Goal: Information Seeking & Learning: Learn about a topic

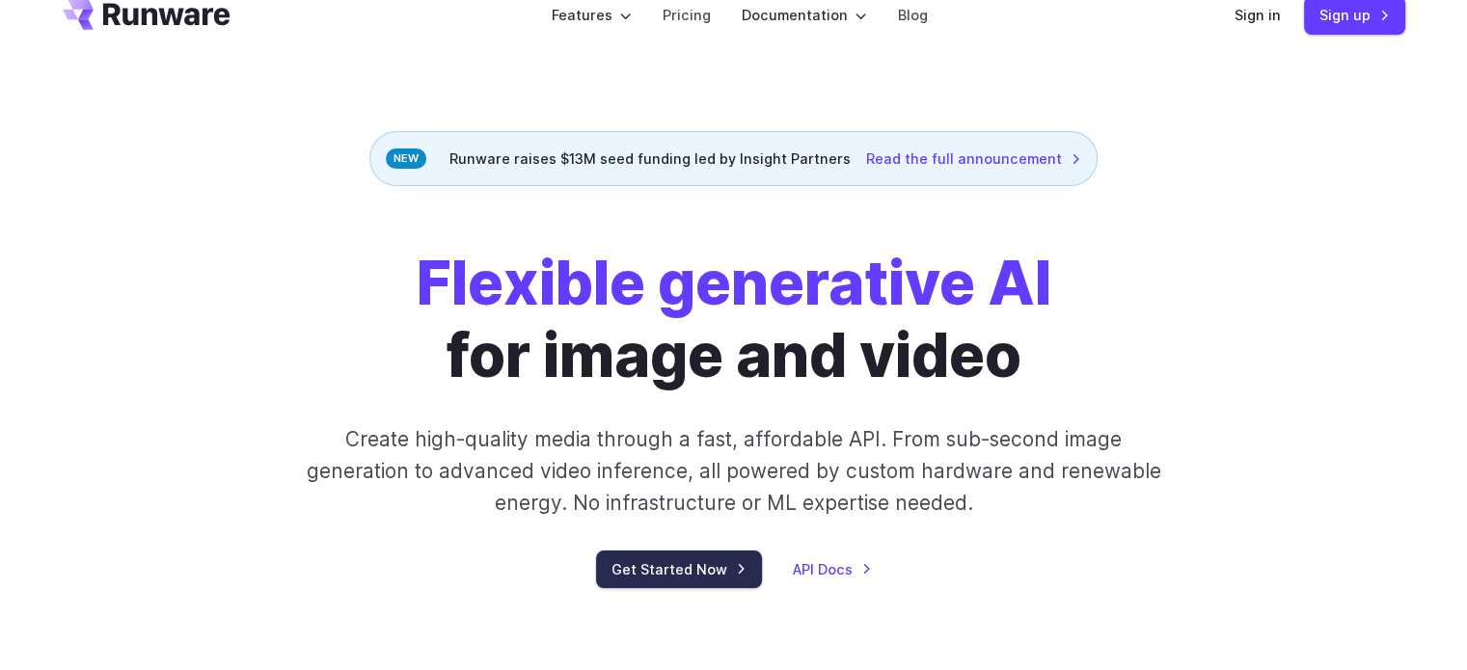
click at [643, 582] on link "Get Started Now" at bounding box center [679, 570] width 166 height 38
click at [698, 14] on link "Pricing" at bounding box center [687, 15] width 48 height 22
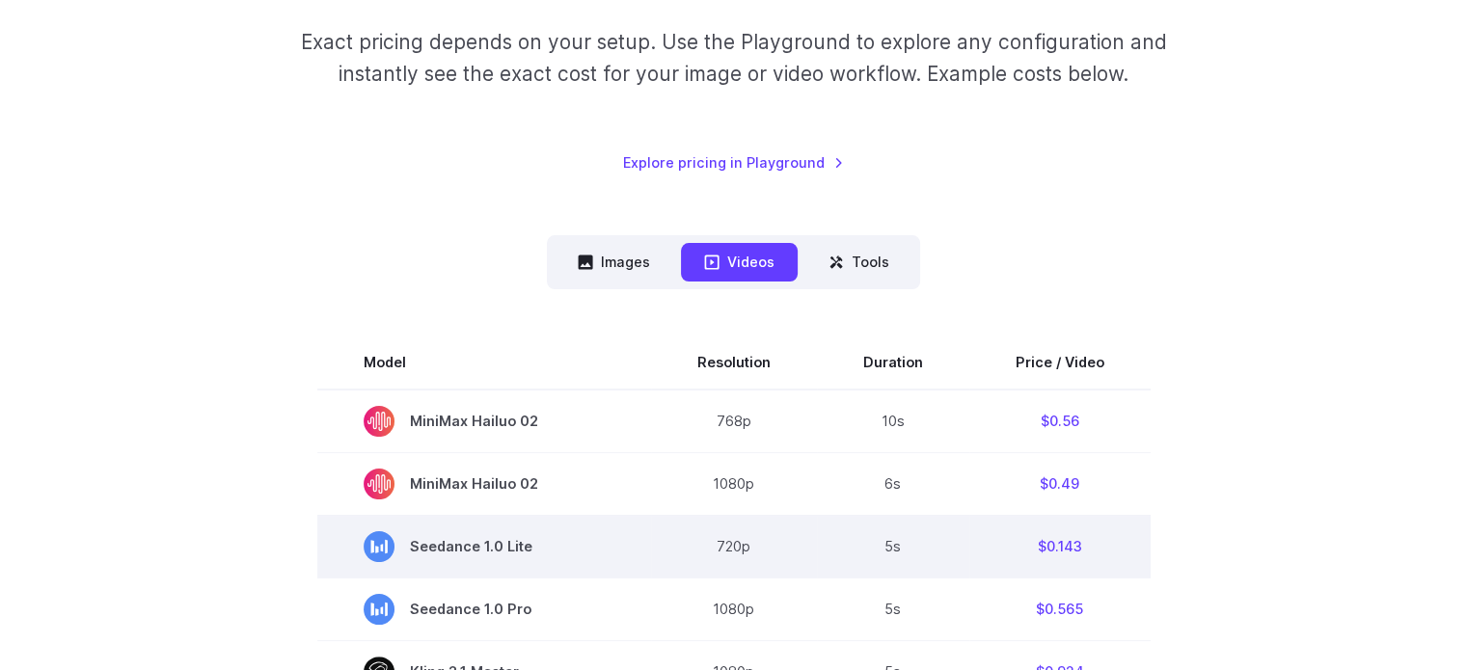
scroll to position [270, 0]
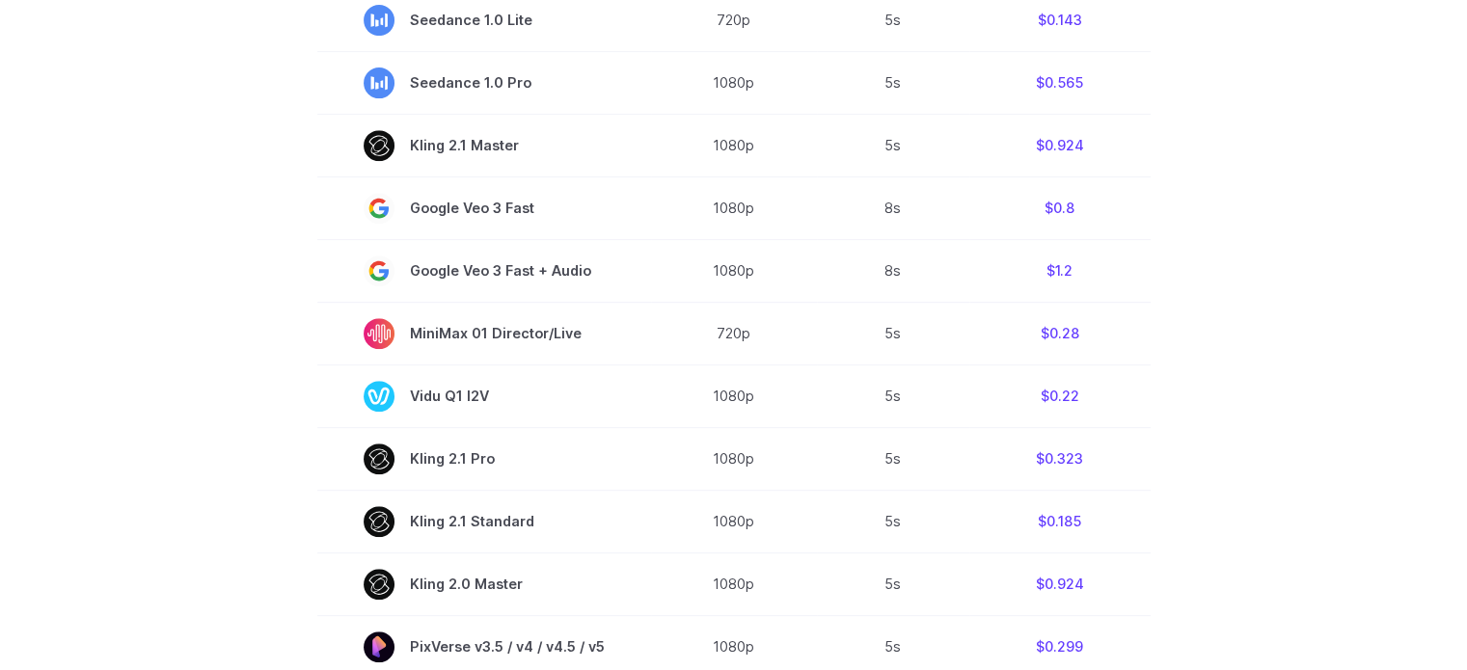
scroll to position [849, 0]
